Goal: Task Accomplishment & Management: Complete application form

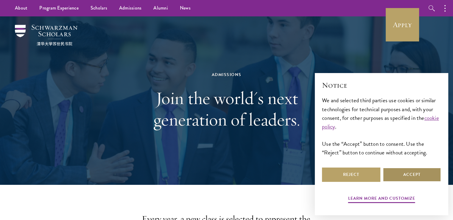
click at [409, 177] on button "Accept" at bounding box center [412, 174] width 58 height 14
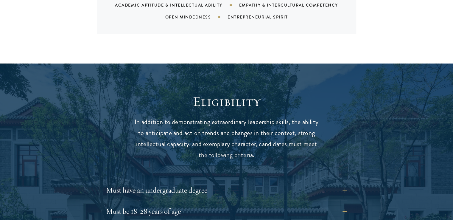
scroll to position [774, 0]
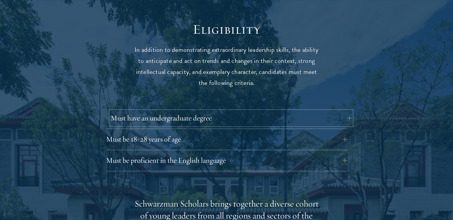
click at [286, 111] on button "Must have an undergraduate degree" at bounding box center [230, 118] width 241 height 14
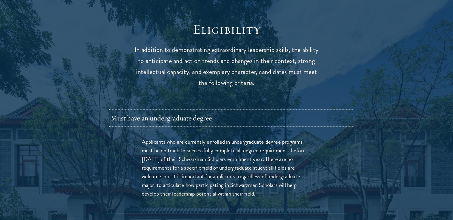
click at [286, 111] on button "Must have an undergraduate degree" at bounding box center [230, 118] width 241 height 14
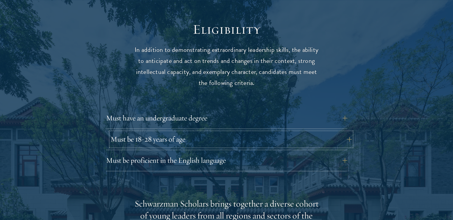
click at [282, 132] on button "Must be 18-28 years of age" at bounding box center [230, 139] width 241 height 14
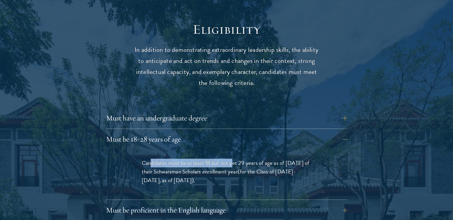
drag, startPoint x: 150, startPoint y: 150, endPoint x: 233, endPoint y: 148, distance: 82.8
click at [233, 158] on p "Candidates must be at least 18 but not yet 29 years of age as of August 1 of th…" at bounding box center [227, 171] width 170 height 26
click at [273, 132] on button "Must be 18-28 years of age" at bounding box center [230, 139] width 241 height 14
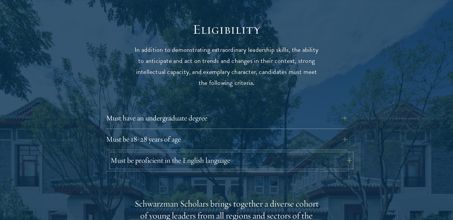
click at [238, 153] on button "Must be proficient in the English language" at bounding box center [230, 160] width 241 height 14
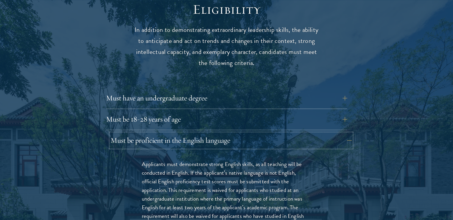
scroll to position [804, 0]
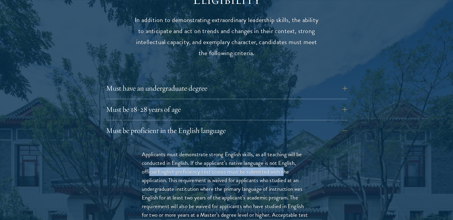
drag, startPoint x: 150, startPoint y: 161, endPoint x: 283, endPoint y: 157, distance: 133.4
click at [283, 157] on p "Applicants must demonstrate strong English skills, as all teaching will be cond…" at bounding box center [227, 206] width 170 height 113
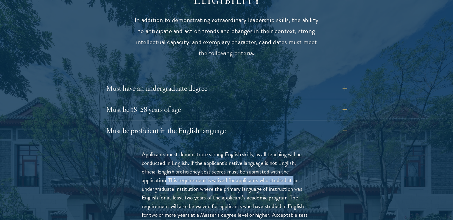
drag, startPoint x: 178, startPoint y: 168, endPoint x: 295, endPoint y: 168, distance: 117.0
click at [295, 168] on p "Applicants must demonstrate strong English skills, as all teaching will be cond…" at bounding box center [227, 206] width 170 height 113
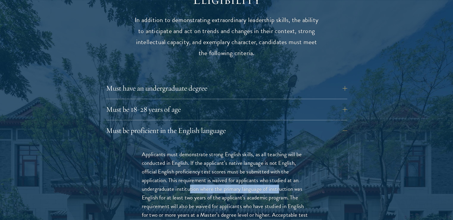
drag, startPoint x: 191, startPoint y: 178, endPoint x: 280, endPoint y: 178, distance: 89.9
click at [280, 178] on p "Applicants must demonstrate strong English skills, as all teaching will be cond…" at bounding box center [227, 206] width 170 height 113
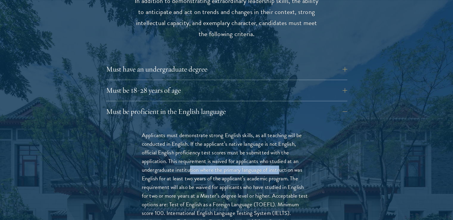
scroll to position [834, 0]
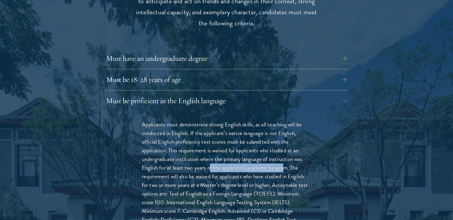
drag, startPoint x: 238, startPoint y: 155, endPoint x: 285, endPoint y: 155, distance: 46.7
click at [285, 155] on p "Applicants must demonstrate strong English skills, as all teaching will be cond…" at bounding box center [227, 176] width 170 height 113
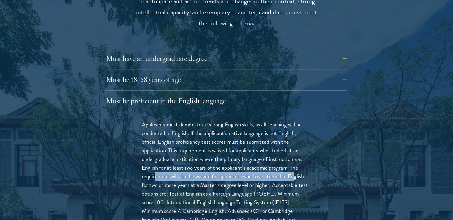
drag, startPoint x: 155, startPoint y: 166, endPoint x: 294, endPoint y: 164, distance: 139.3
click at [294, 164] on p "Applicants must demonstrate strong English skills, as all teaching will be cond…" at bounding box center [227, 176] width 170 height 113
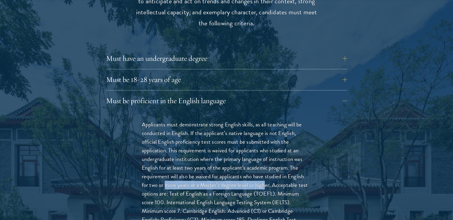
drag, startPoint x: 166, startPoint y: 175, endPoint x: 266, endPoint y: 175, distance: 100.0
click at [266, 175] on p "Applicants must demonstrate strong English skills, as all teaching will be cond…" at bounding box center [227, 176] width 170 height 113
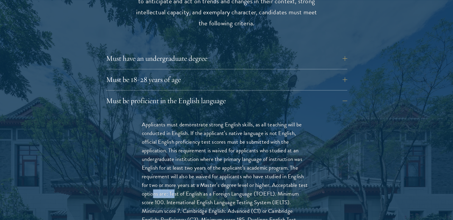
drag, startPoint x: 154, startPoint y: 185, endPoint x: 174, endPoint y: 180, distance: 20.7
click at [174, 180] on p "Applicants must demonstrate strong English skills, as all teaching will be cond…" at bounding box center [227, 176] width 170 height 113
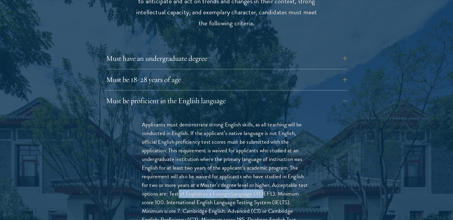
drag, startPoint x: 203, startPoint y: 180, endPoint x: 271, endPoint y: 180, distance: 68.2
click at [266, 180] on p "Applicants must demonstrate strong English skills, as all teaching will be cond…" at bounding box center [227, 176] width 170 height 113
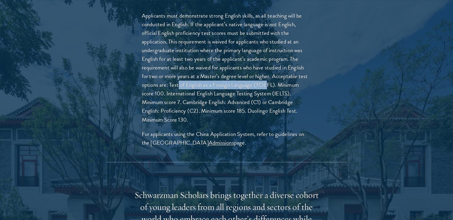
scroll to position [953, 0]
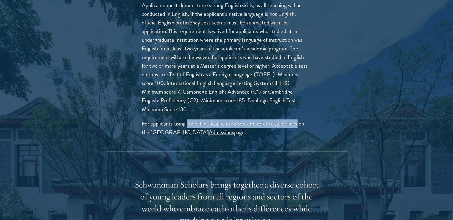
drag, startPoint x: 187, startPoint y: 109, endPoint x: 298, endPoint y: 111, distance: 110.8
click at [298, 119] on p "For applicants using the China Application System, refer to guidelines on the S…" at bounding box center [227, 127] width 170 height 17
drag, startPoint x: 161, startPoint y: 111, endPoint x: 286, endPoint y: 110, distance: 124.4
click at [286, 119] on p "For applicants using the China Application System, refer to guidelines on the S…" at bounding box center [227, 127] width 170 height 17
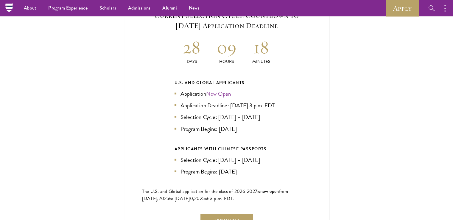
scroll to position [1429, 0]
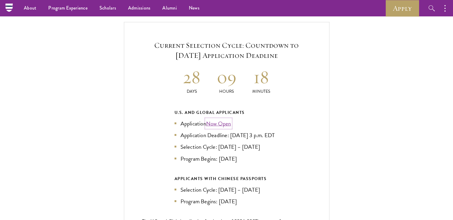
click at [211, 119] on link "Now Open" at bounding box center [218, 123] width 25 height 9
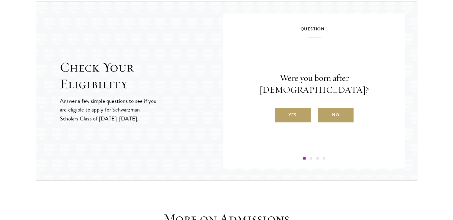
scroll to position [598, 0]
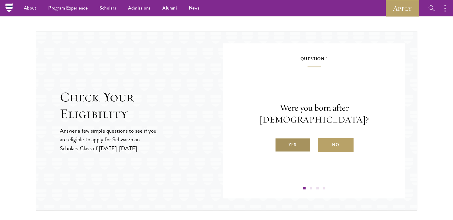
click at [303, 142] on label "Yes" at bounding box center [293, 145] width 36 height 14
click at [280, 142] on input "Yes" at bounding box center [277, 140] width 5 height 5
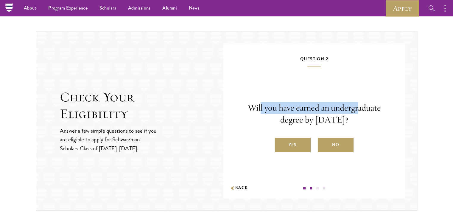
drag, startPoint x: 260, startPoint y: 105, endPoint x: 357, endPoint y: 98, distance: 96.7
click at [357, 98] on div "Question 2 Will you have earned an undergraduate degree by [DATE]? Yes No Back" at bounding box center [314, 122] width 146 height 134
drag, startPoint x: 286, startPoint y: 120, endPoint x: 343, endPoint y: 121, distance: 57.2
click at [343, 121] on p "Will you have earned an undergraduate degree by [DATE]?" at bounding box center [314, 114] width 146 height 24
click at [291, 145] on label "Yes" at bounding box center [293, 145] width 36 height 14
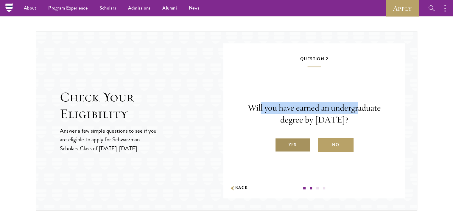
click at [280, 143] on input "Yes" at bounding box center [277, 140] width 5 height 5
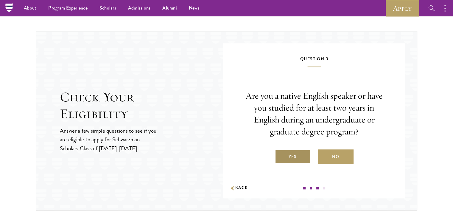
click at [297, 152] on label "Yes" at bounding box center [293, 156] width 36 height 14
click at [280, 152] on input "Yes" at bounding box center [277, 152] width 5 height 5
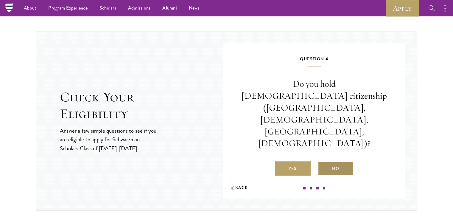
click at [347, 161] on label "No" at bounding box center [336, 168] width 36 height 14
click at [323, 162] on input "No" at bounding box center [320, 164] width 5 height 5
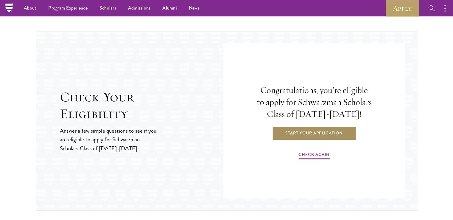
click at [337, 135] on link "Start Your Application" at bounding box center [314, 133] width 84 height 14
